Goal: Contribute content: Add original content to the website for others to see

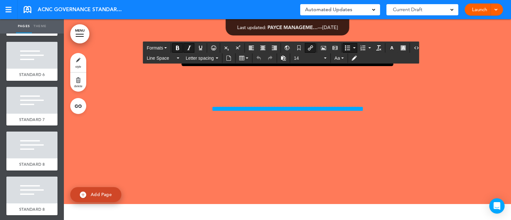
scroll to position [9213, 0]
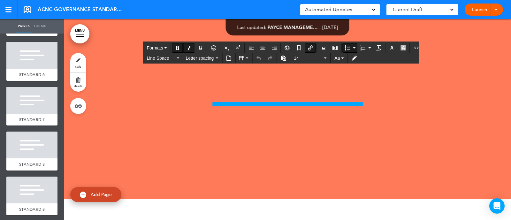
click at [389, 49] on icon "button" at bounding box center [391, 47] width 5 height 5
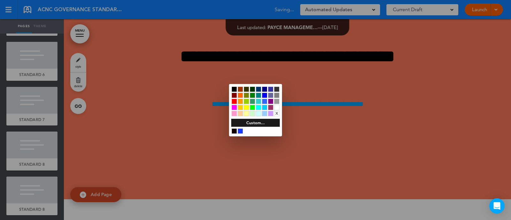
click at [238, 131] on div at bounding box center [240, 130] width 5 height 5
click at [168, 146] on div at bounding box center [255, 110] width 511 height 220
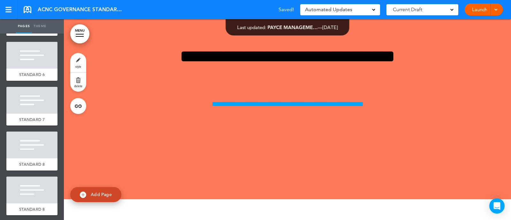
click at [78, 61] on link "style" at bounding box center [78, 62] width 16 height 19
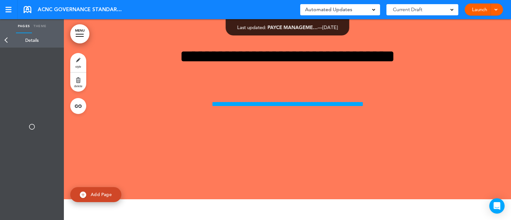
type input "**********"
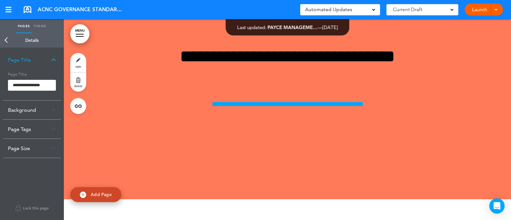
click at [36, 111] on div "Background" at bounding box center [32, 110] width 58 height 19
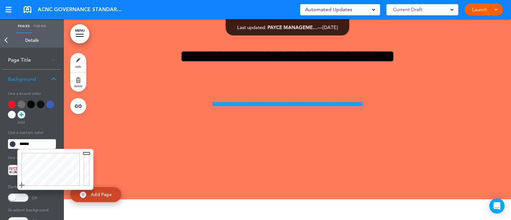
click at [35, 143] on input "******" at bounding box center [36, 144] width 39 height 9
click at [59, 156] on div at bounding box center [50, 169] width 64 height 41
click at [52, 162] on div at bounding box center [50, 169] width 64 height 41
click at [48, 156] on div at bounding box center [50, 169] width 64 height 41
click at [50, 164] on div at bounding box center [50, 169] width 64 height 41
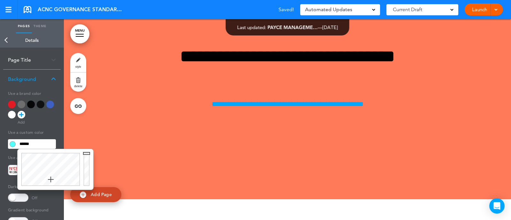
click at [51, 180] on div at bounding box center [50, 169] width 64 height 41
click at [56, 178] on div at bounding box center [50, 169] width 64 height 41
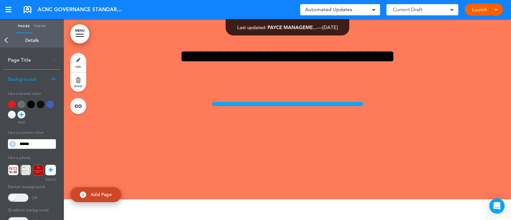
click at [57, 126] on div "**********" at bounding box center [32, 171] width 58 height 164
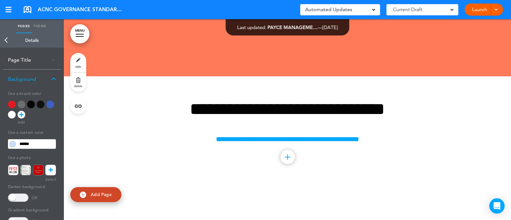
scroll to position [9336, 0]
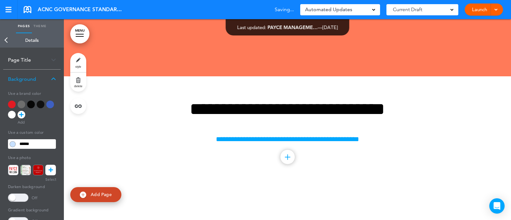
click at [5, 38] on link "Back" at bounding box center [6, 40] width 13 height 14
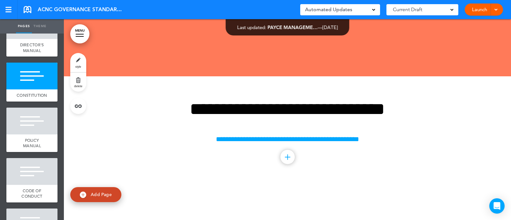
scroll to position [551, 0]
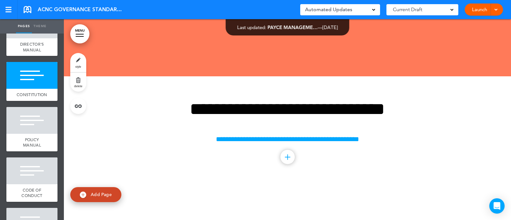
click at [25, 125] on div at bounding box center [31, 120] width 51 height 27
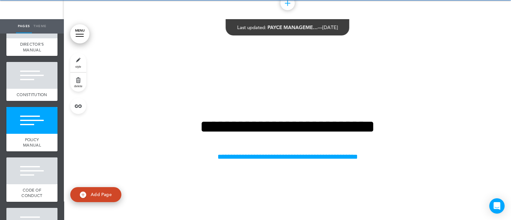
scroll to position [9473, 0]
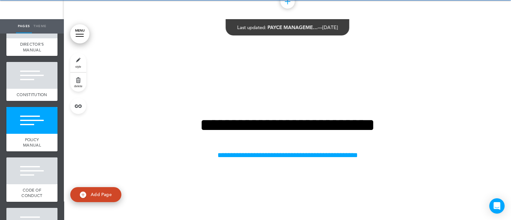
click at [83, 62] on link "style" at bounding box center [78, 62] width 16 height 19
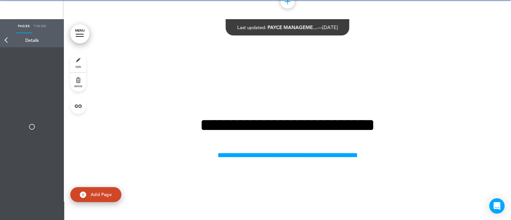
type input "******"
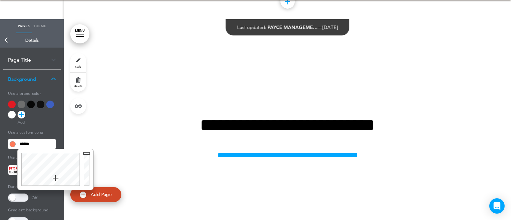
click at [49, 148] on input "******" at bounding box center [36, 144] width 39 height 9
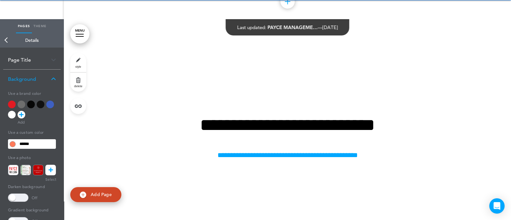
click at [12, 117] on div at bounding box center [12, 115] width 8 height 8
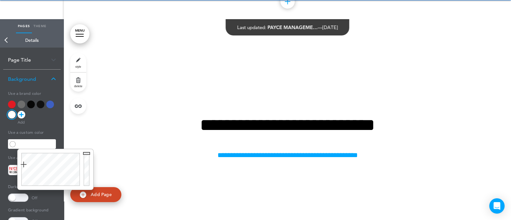
click at [36, 148] on input "text" at bounding box center [36, 144] width 39 height 9
click at [53, 175] on div at bounding box center [50, 169] width 64 height 41
click at [49, 182] on div at bounding box center [50, 169] width 64 height 41
click at [53, 181] on div at bounding box center [50, 169] width 64 height 41
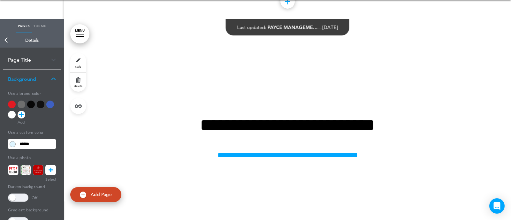
click at [43, 119] on div at bounding box center [32, 111] width 48 height 20
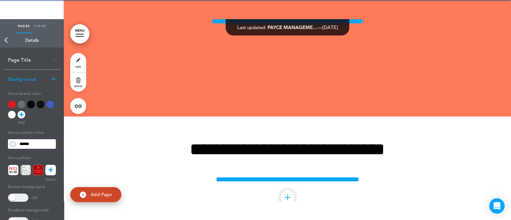
scroll to position [9276, 0]
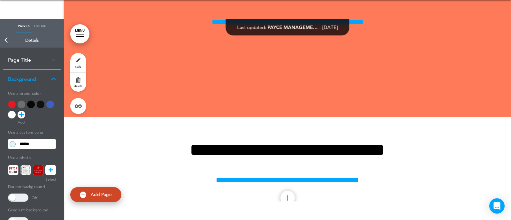
click at [6, 40] on link "Back" at bounding box center [6, 40] width 13 height 14
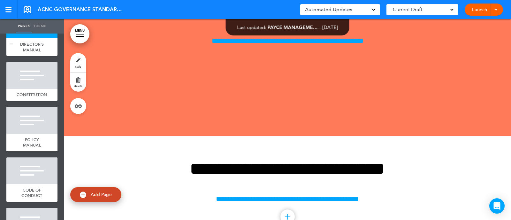
click at [26, 44] on span "DIRECTOR'S MANUAL" at bounding box center [32, 47] width 24 height 11
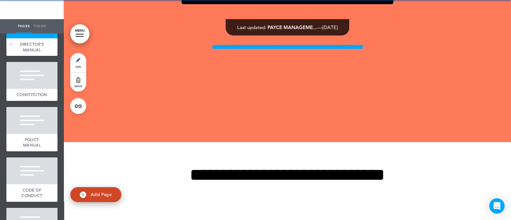
scroll to position [9251, 0]
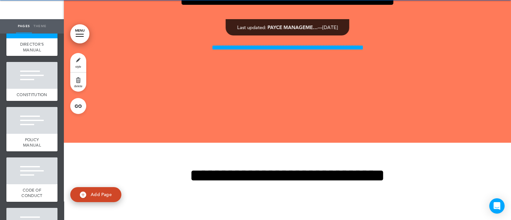
click at [72, 60] on link "style" at bounding box center [78, 62] width 16 height 19
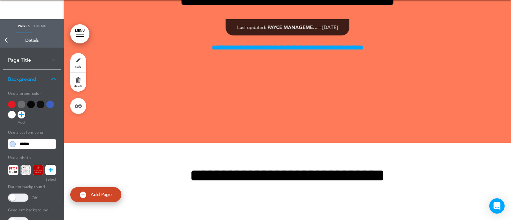
click at [43, 144] on input "******" at bounding box center [36, 144] width 39 height 9
click at [12, 37] on link "Back" at bounding box center [6, 40] width 13 height 14
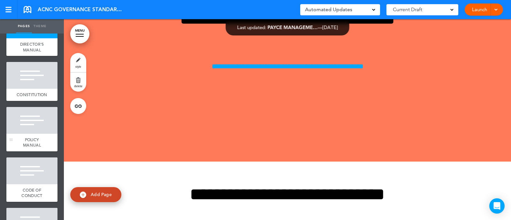
click at [22, 139] on div "POLICY MANUAL" at bounding box center [31, 143] width 51 height 18
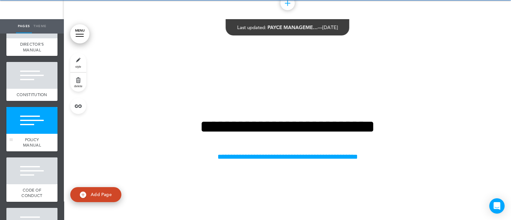
scroll to position [9473, 0]
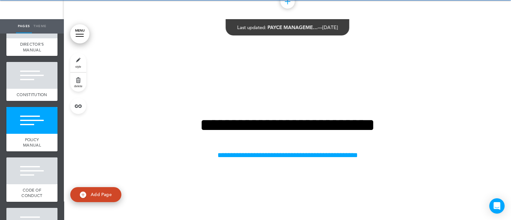
click at [77, 60] on link "style" at bounding box center [78, 62] width 16 height 19
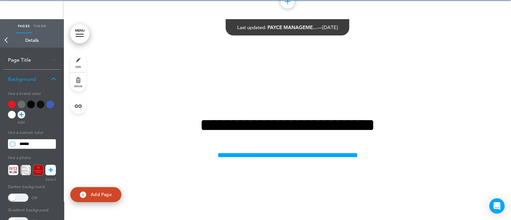
click at [40, 144] on input "******" at bounding box center [36, 144] width 39 height 9
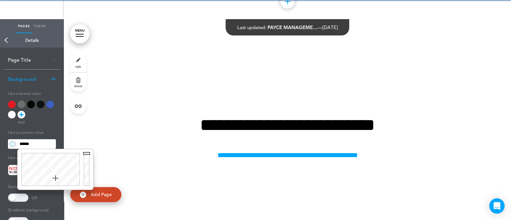
click at [40, 144] on input "******" at bounding box center [36, 144] width 39 height 9
paste input "text"
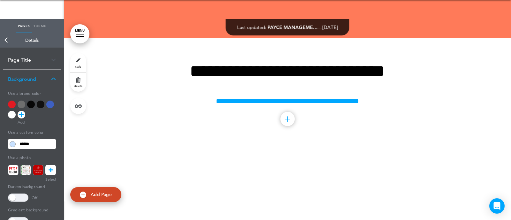
scroll to position [9355, 0]
click at [9, 42] on link "Back" at bounding box center [6, 40] width 13 height 14
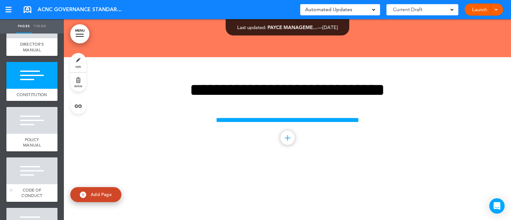
click at [27, 168] on div at bounding box center [31, 171] width 51 height 27
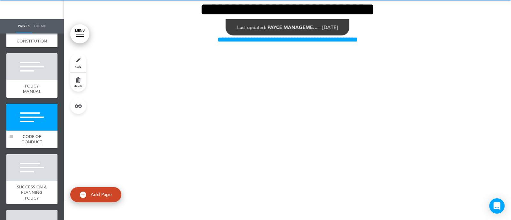
scroll to position [630, 0]
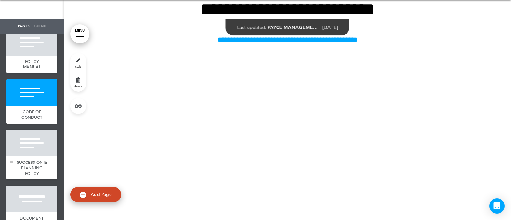
click at [30, 151] on div at bounding box center [31, 143] width 51 height 27
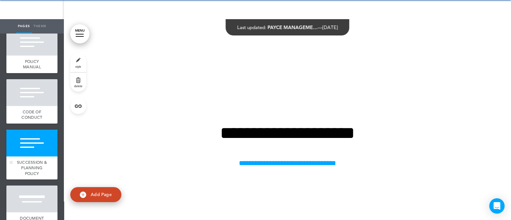
scroll to position [9697, 0]
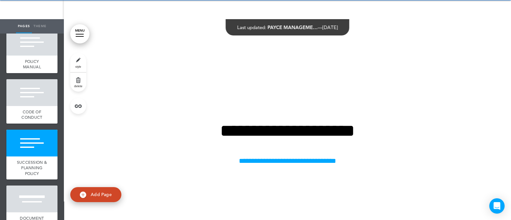
click at [80, 66] on span "style" at bounding box center [78, 67] width 6 height 4
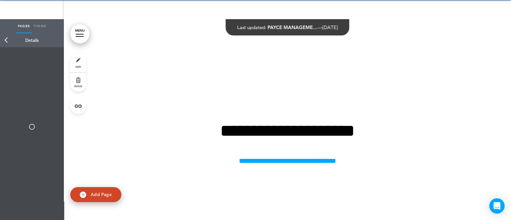
type input "******"
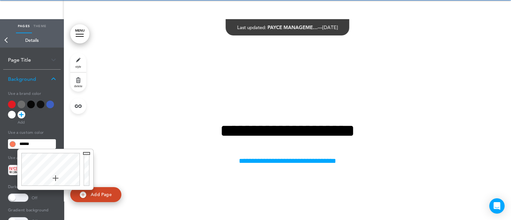
click at [42, 143] on input "******" at bounding box center [36, 144] width 39 height 9
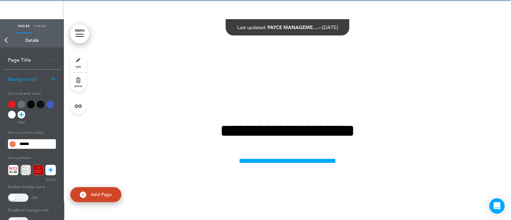
click at [21, 116] on icon at bounding box center [21, 115] width 4 height 8
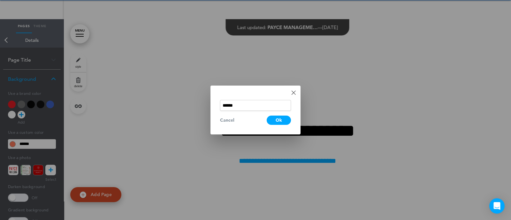
click at [252, 104] on input "******" at bounding box center [255, 105] width 71 height 11
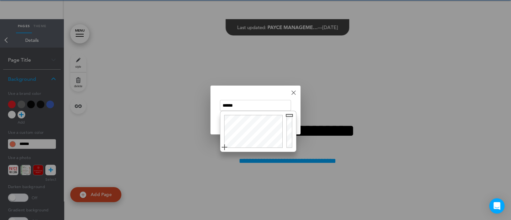
click at [252, 104] on input "******" at bounding box center [255, 105] width 71 height 11
paste input "text"
type input "******"
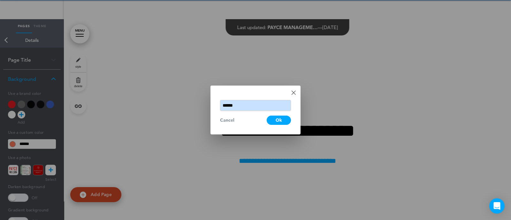
click at [266, 92] on div "Done Change color ****** Cancel Ok" at bounding box center [256, 110] width 90 height 49
click at [276, 121] on div "Ok" at bounding box center [279, 120] width 24 height 9
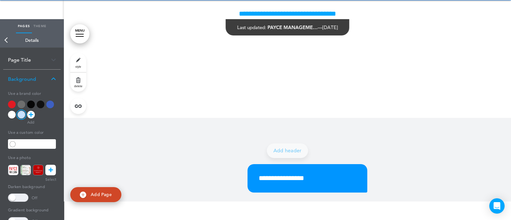
scroll to position [9844, 0]
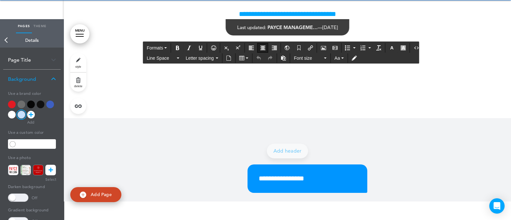
click at [311, 53] on div "Font size" at bounding box center [310, 58] width 38 height 10
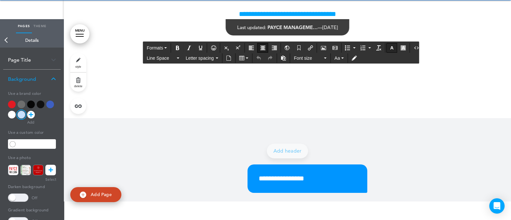
click at [389, 47] on icon "button" at bounding box center [391, 47] width 5 height 5
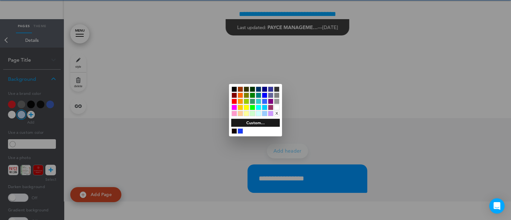
click at [275, 107] on div at bounding box center [276, 107] width 5 height 5
click at [335, 125] on div at bounding box center [255, 110] width 511 height 220
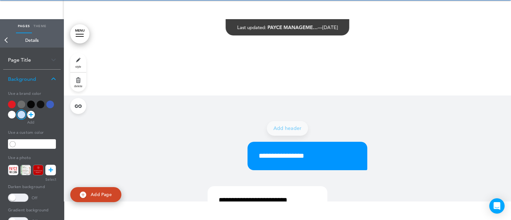
scroll to position [9868, 0]
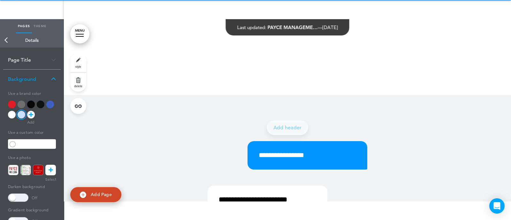
click at [8, 40] on link "Back" at bounding box center [6, 40] width 13 height 14
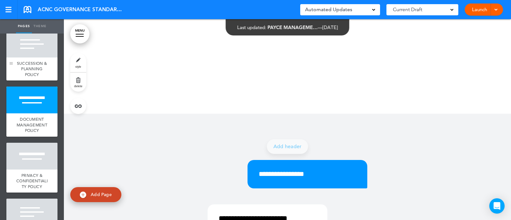
scroll to position [743, 0]
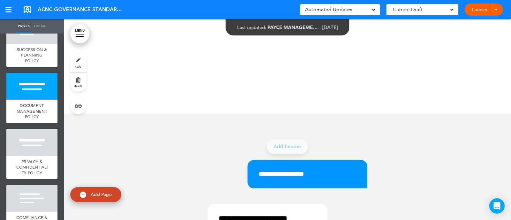
click at [79, 61] on link "style" at bounding box center [78, 62] width 16 height 19
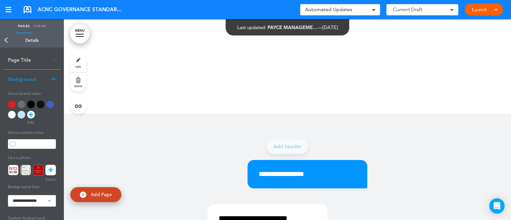
click at [19, 117] on div at bounding box center [22, 115] width 8 height 8
click at [18, 196] on span at bounding box center [18, 198] width 20 height 8
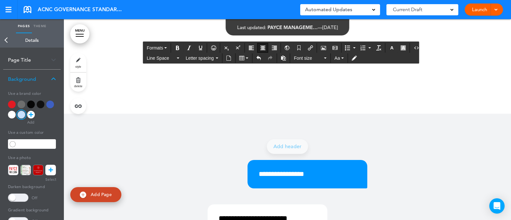
click at [389, 49] on icon "button" at bounding box center [391, 47] width 5 height 5
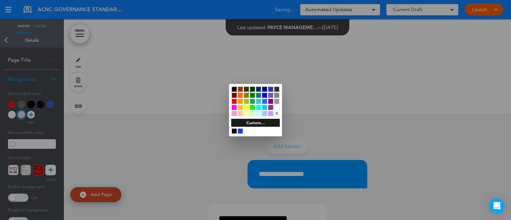
click at [235, 87] on div at bounding box center [234, 89] width 5 height 5
click at [166, 132] on div at bounding box center [255, 110] width 511 height 220
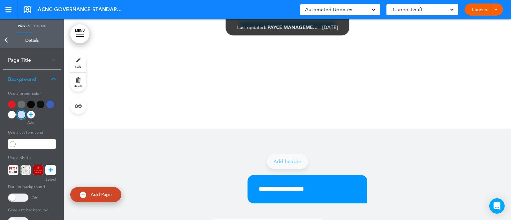
scroll to position [9852, 0]
click at [10, 116] on div at bounding box center [12, 115] width 8 height 8
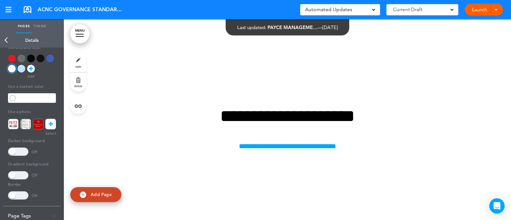
scroll to position [72, 0]
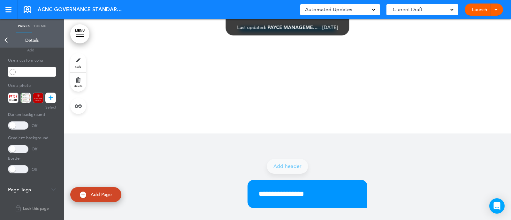
scroll to position [9849, 0]
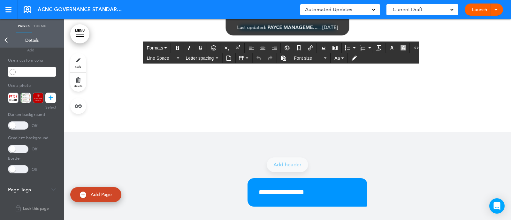
drag, startPoint x: 206, startPoint y: 149, endPoint x: 245, endPoint y: 122, distance: 48.2
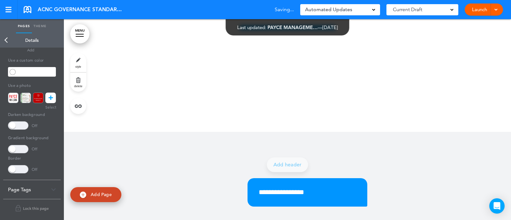
drag, startPoint x: 245, startPoint y: 122, endPoint x: 248, endPoint y: 114, distance: 8.0
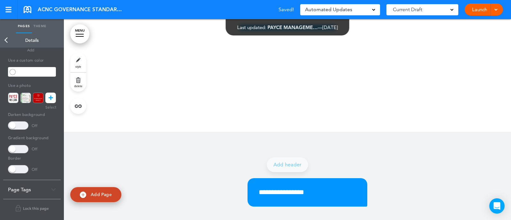
click at [4, 41] on link "Back" at bounding box center [6, 40] width 13 height 14
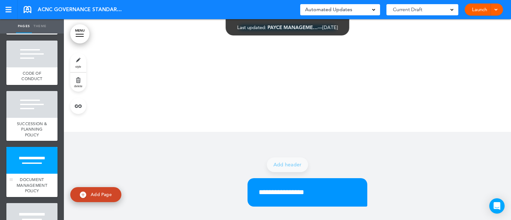
scroll to position [672, 0]
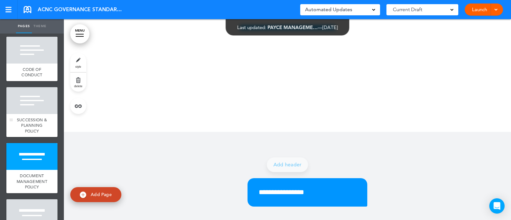
click at [34, 97] on div at bounding box center [31, 100] width 51 height 27
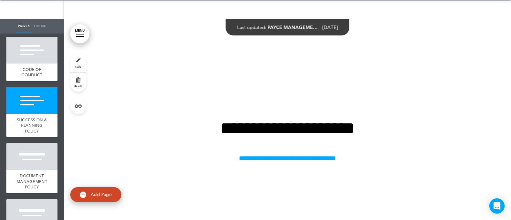
scroll to position [9697, 0]
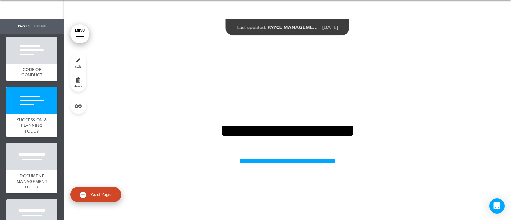
click at [79, 60] on link "style" at bounding box center [78, 62] width 16 height 19
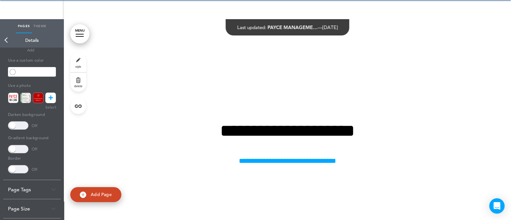
click at [6, 37] on link "Back" at bounding box center [6, 40] width 13 height 14
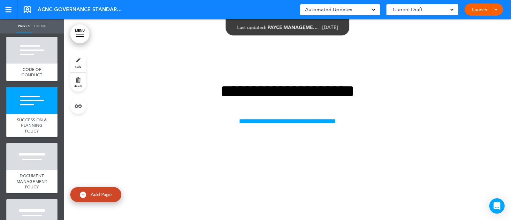
scroll to position [9762, 0]
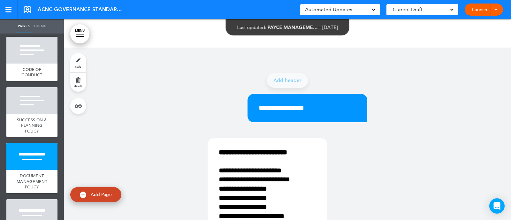
scroll to position [9936, 0]
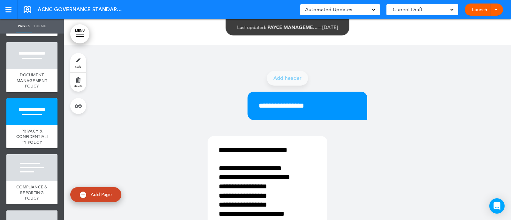
scroll to position [783, 0]
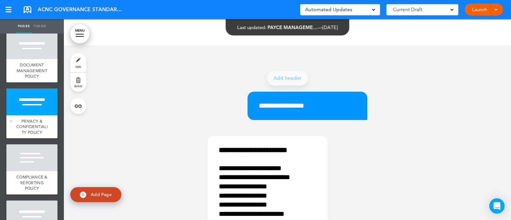
click at [22, 114] on div at bounding box center [31, 102] width 51 height 27
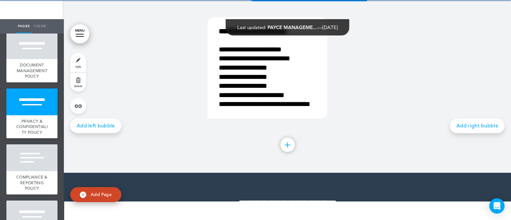
click at [79, 60] on link "style" at bounding box center [78, 62] width 16 height 19
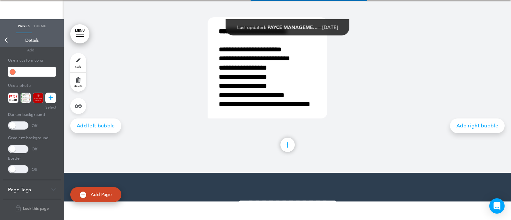
type input "******"
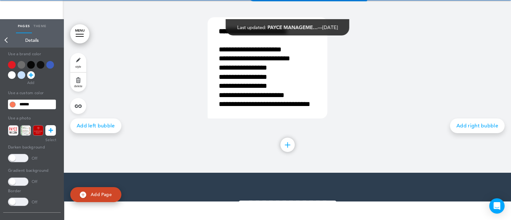
scroll to position [35, 0]
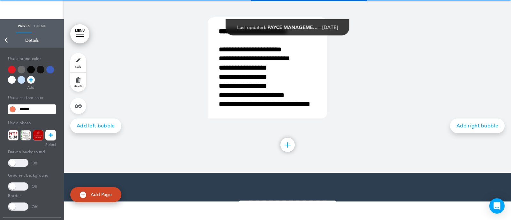
click at [20, 77] on div at bounding box center [22, 80] width 8 height 8
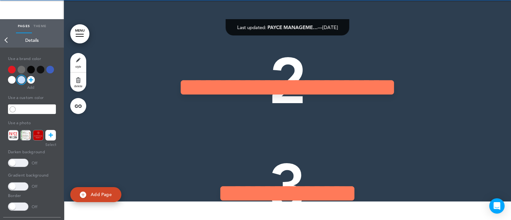
scroll to position [10348, 0]
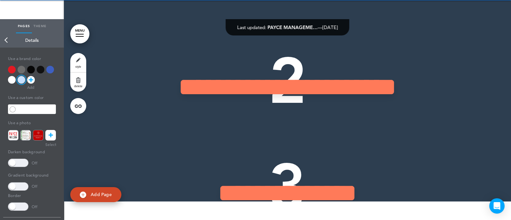
click at [11, 44] on link "Back" at bounding box center [6, 40] width 13 height 14
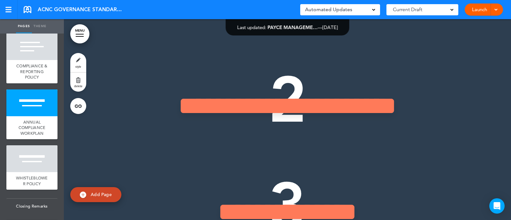
scroll to position [926, 0]
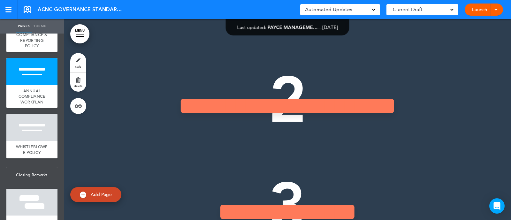
click at [31, 85] on div at bounding box center [31, 71] width 51 height 27
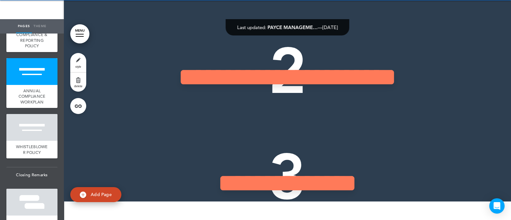
scroll to position [10375, 0]
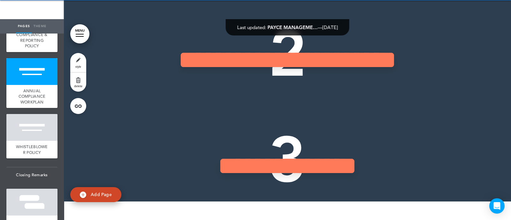
click at [80, 60] on link "style" at bounding box center [78, 62] width 16 height 19
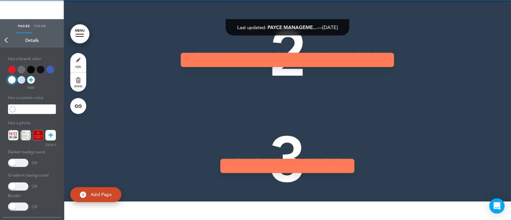
click at [19, 80] on div at bounding box center [22, 80] width 8 height 8
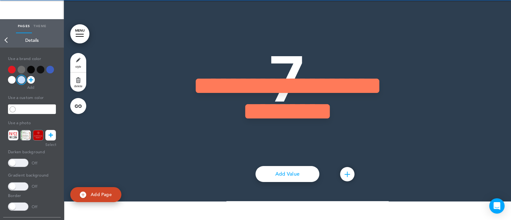
scroll to position [11004, 0]
click at [7, 41] on link "Back" at bounding box center [6, 40] width 13 height 14
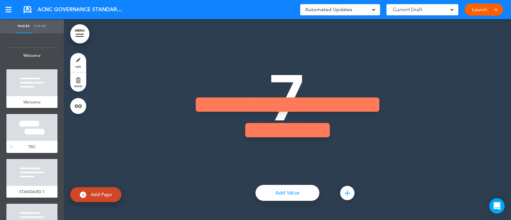
click at [30, 128] on div at bounding box center [31, 127] width 51 height 27
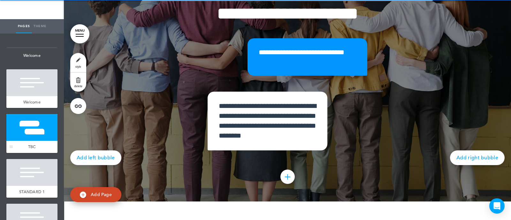
scroll to position [326, 0]
